Goal: Task Accomplishment & Management: Use online tool/utility

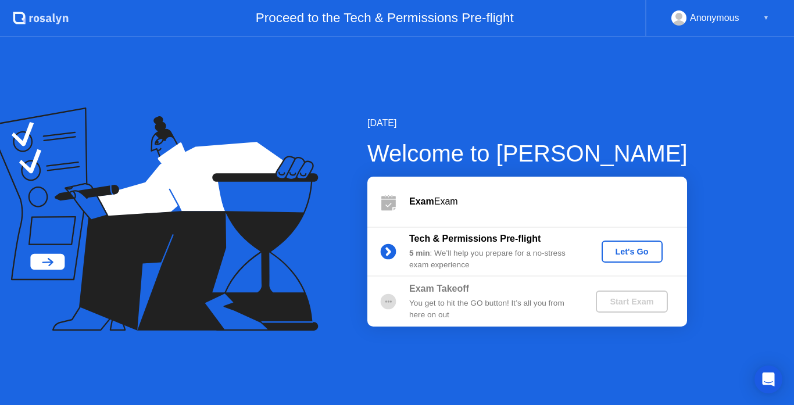
click at [632, 250] on div "Let's Go" at bounding box center [632, 251] width 52 height 9
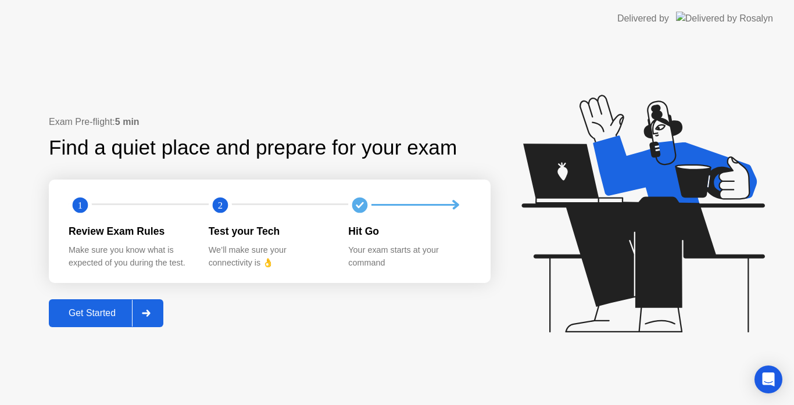
click at [117, 317] on div "Get Started" at bounding box center [92, 313] width 80 height 10
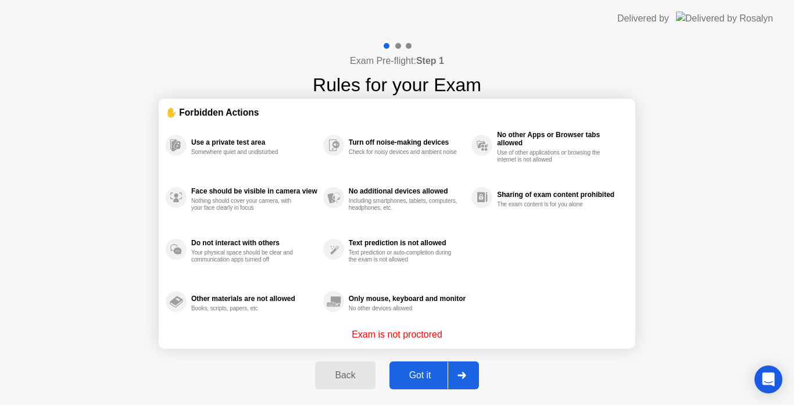
click at [413, 377] on div "Got it" at bounding box center [420, 375] width 55 height 10
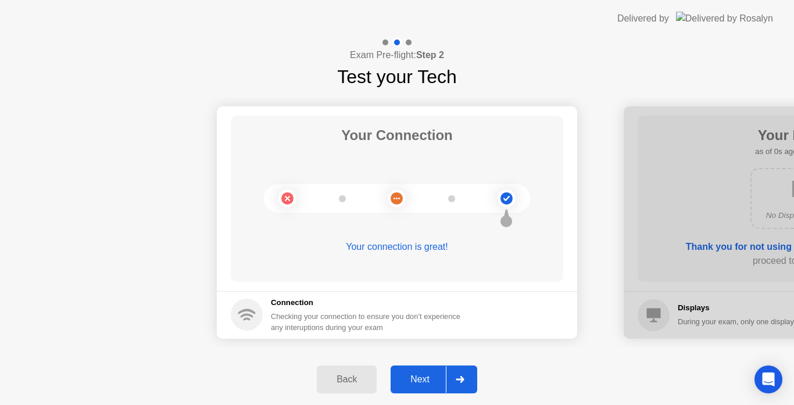
click at [413, 377] on div "Next" at bounding box center [420, 379] width 52 height 10
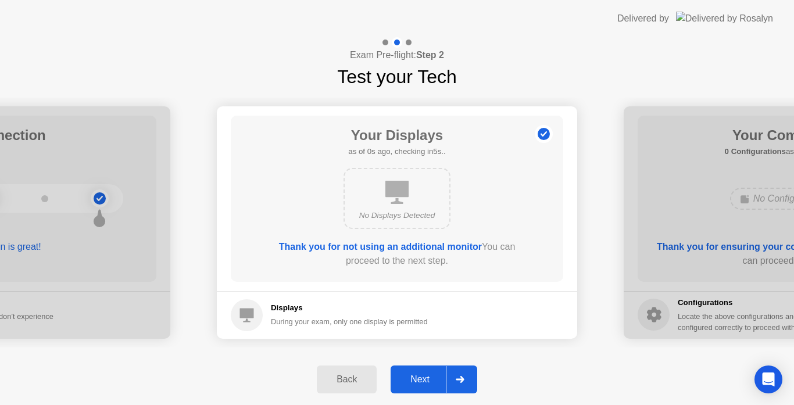
click at [413, 377] on div "Next" at bounding box center [420, 379] width 52 height 10
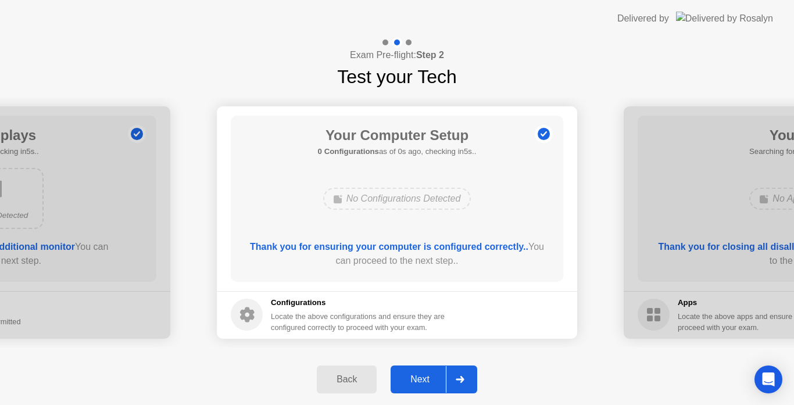
click at [413, 377] on div "Next" at bounding box center [420, 379] width 52 height 10
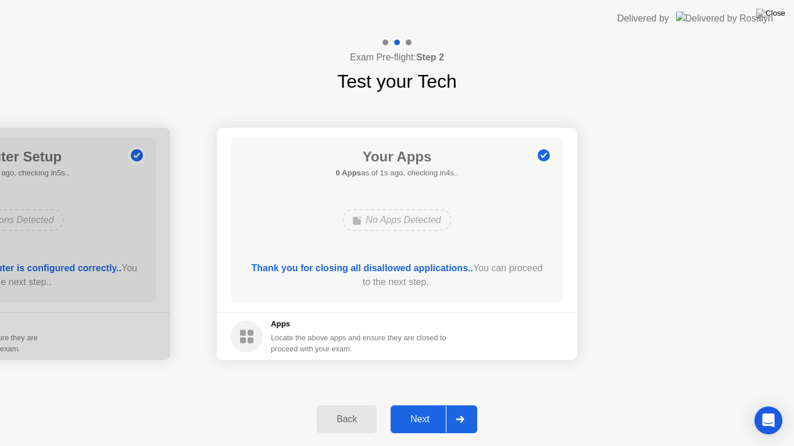
click at [424, 404] on div "Next" at bounding box center [420, 419] width 52 height 10
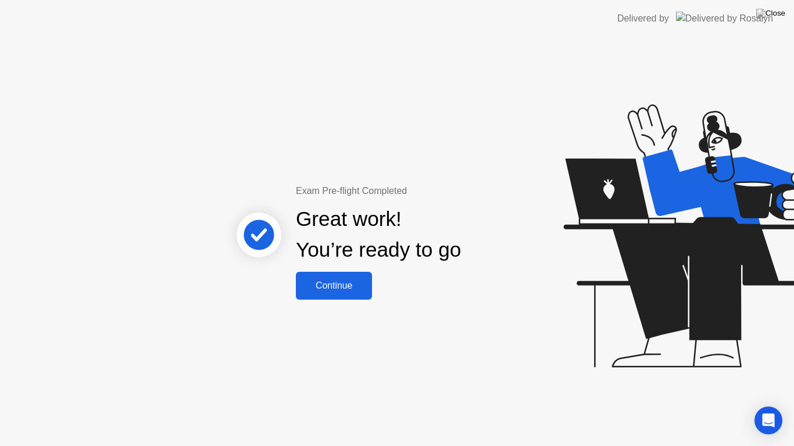
click at [348, 288] on div "Continue" at bounding box center [333, 286] width 69 height 10
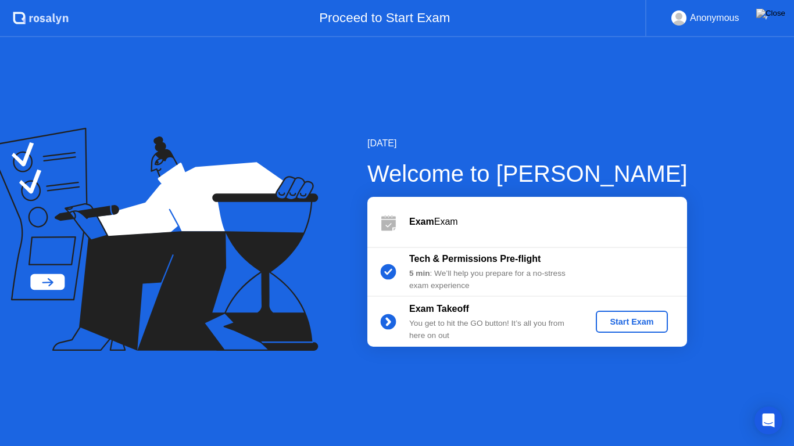
click at [631, 318] on div "Start Exam" at bounding box center [631, 321] width 62 height 9
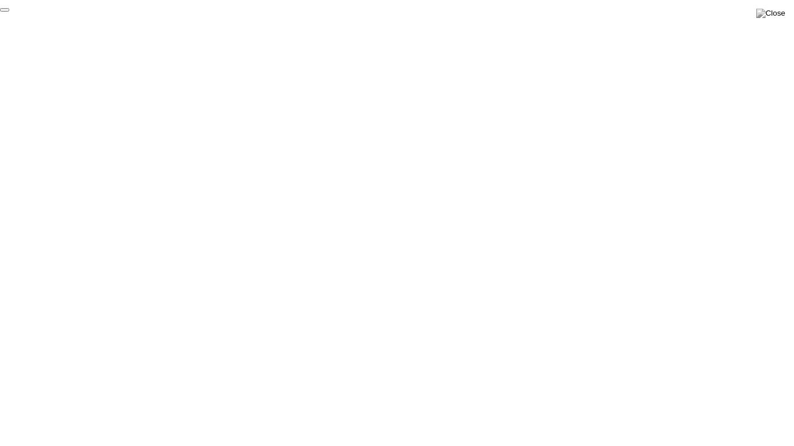
click div "End Proctoring Session"
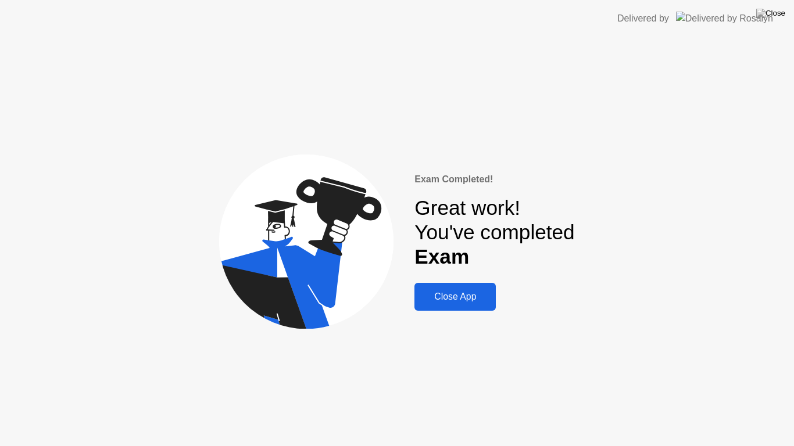
click at [463, 297] on div "Close App" at bounding box center [455, 297] width 74 height 10
